Goal: Task Accomplishment & Management: Manage account settings

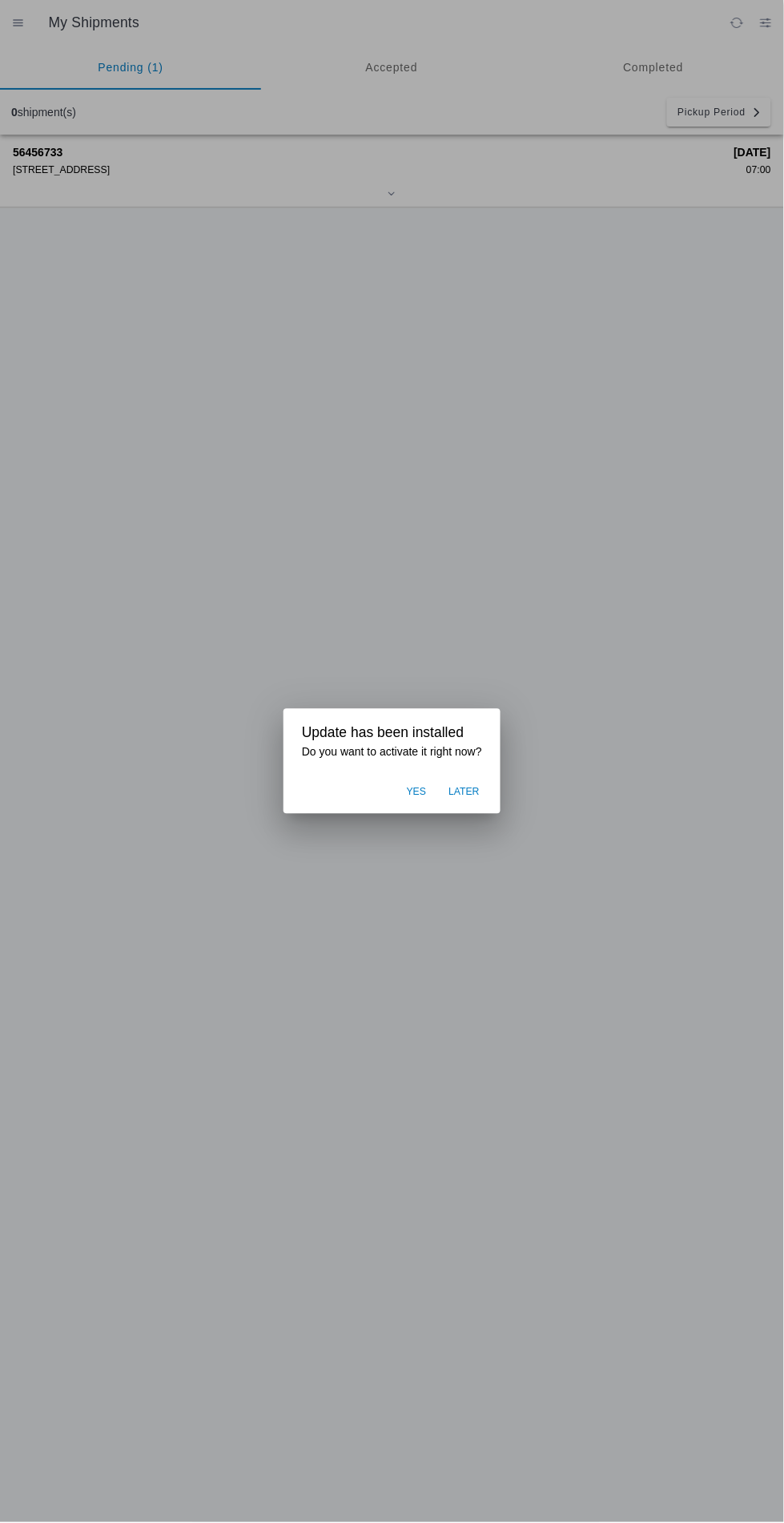
click at [434, 814] on div "Yes Later" at bounding box center [392, 793] width 217 height 43
click at [413, 809] on div "Yes Later" at bounding box center [392, 793] width 217 height 43
click at [421, 813] on div "Yes Later" at bounding box center [392, 793] width 217 height 43
click at [440, 823] on ion-backdrop at bounding box center [392, 762] width 784 height 1523
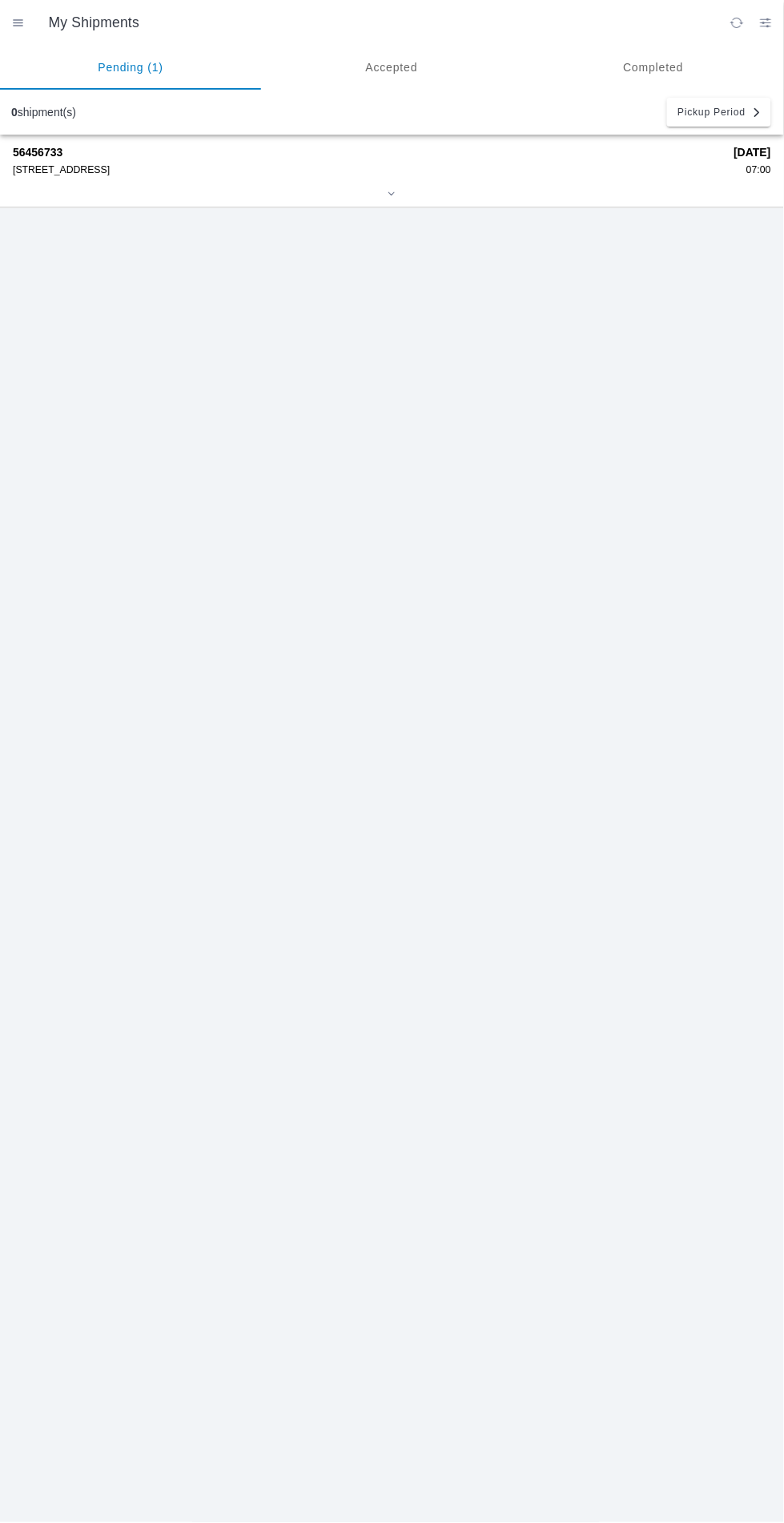
click at [163, 171] on div "[STREET_ADDRESS]" at bounding box center [368, 169] width 711 height 11
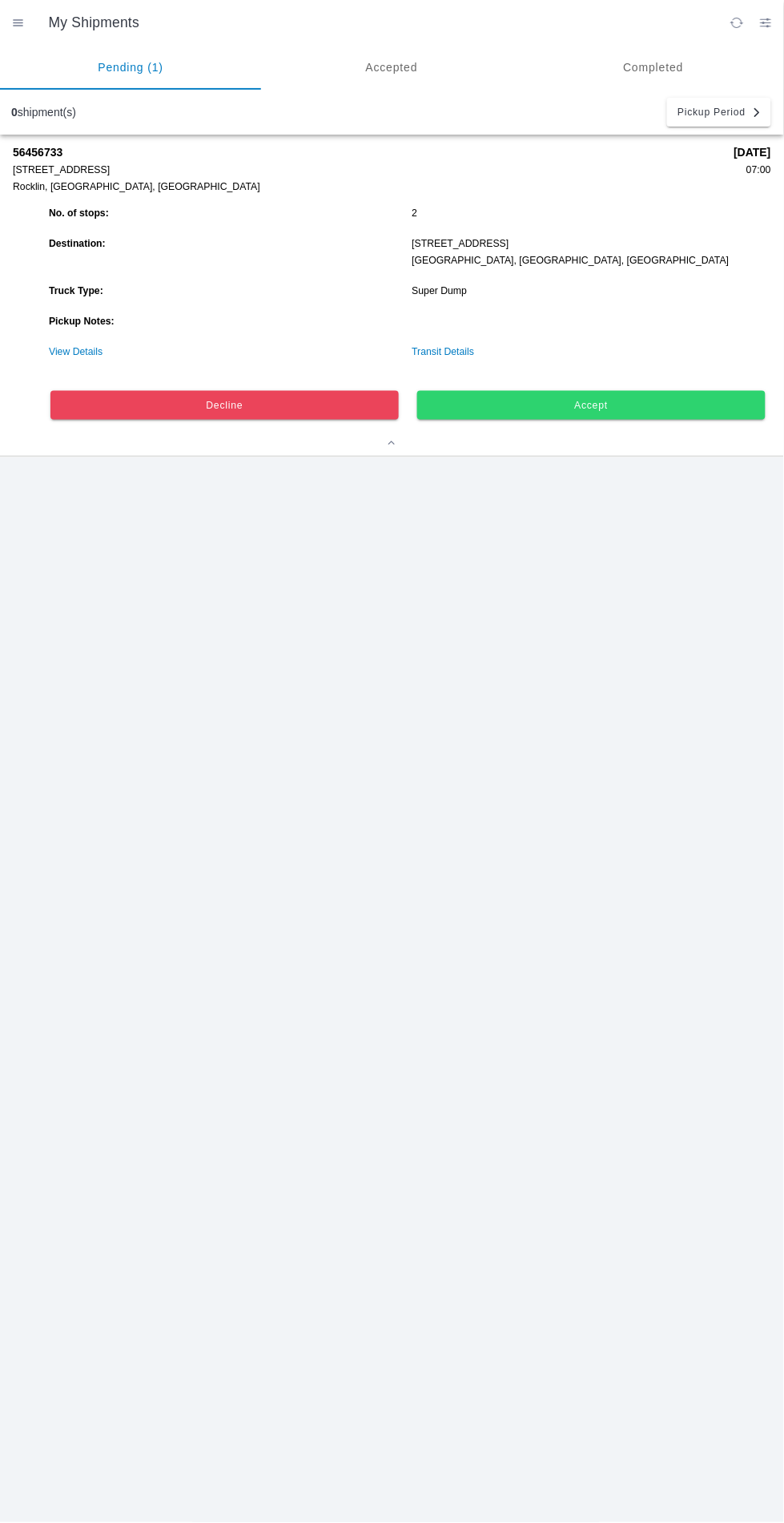
click at [653, 408] on span "Accept" at bounding box center [591, 405] width 327 height 9
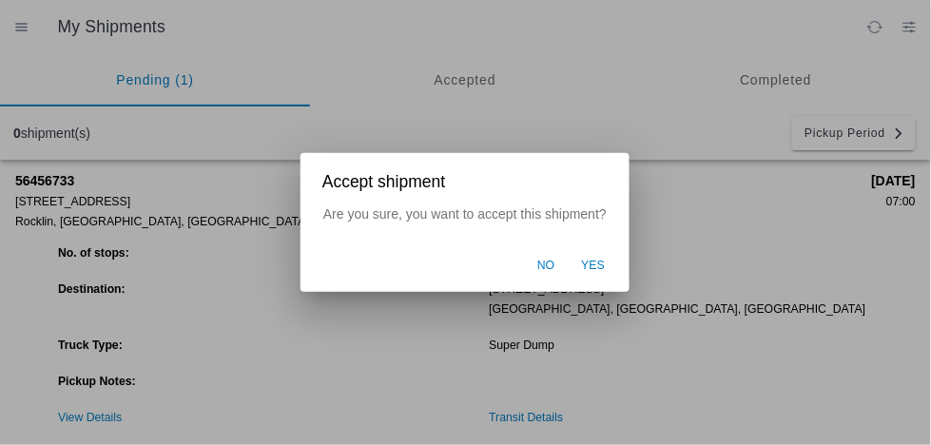
click at [601, 260] on span "Yes" at bounding box center [594, 266] width 24 height 17
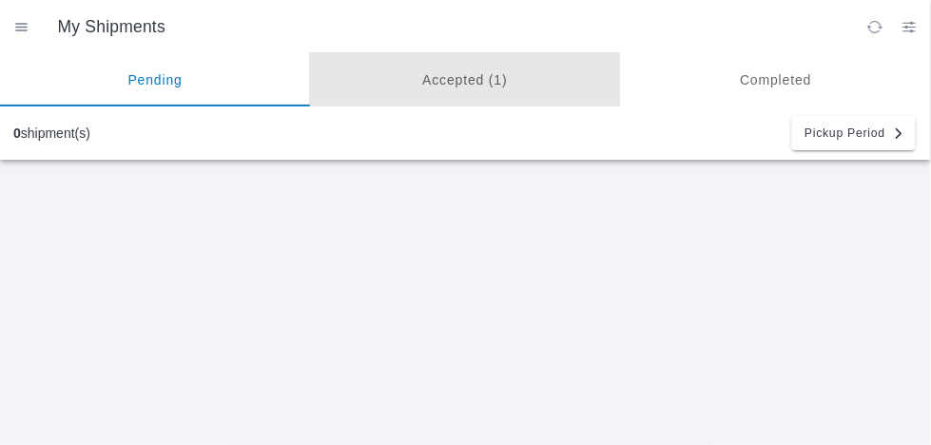
click at [468, 80] on ion-segment-button "Accepted (1)" at bounding box center [465, 79] width 310 height 53
